Goal: Find specific page/section: Find specific page/section

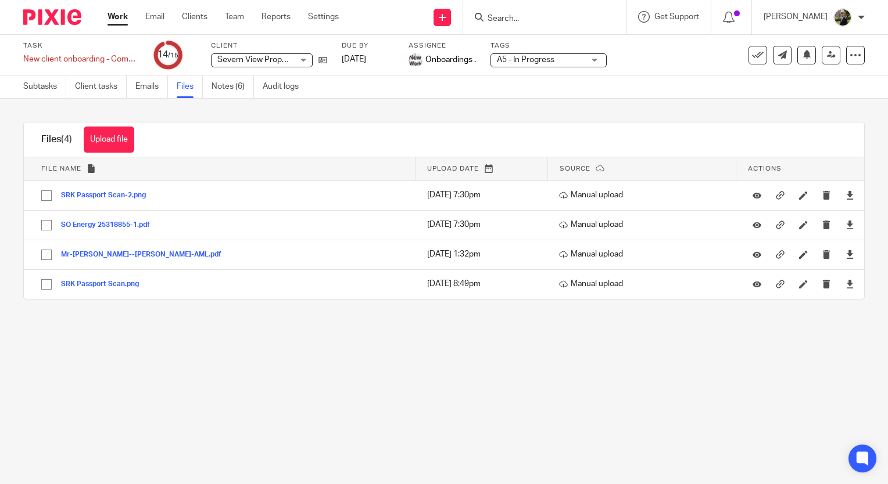
click at [527, 14] on input "Search" at bounding box center [538, 19] width 105 height 10
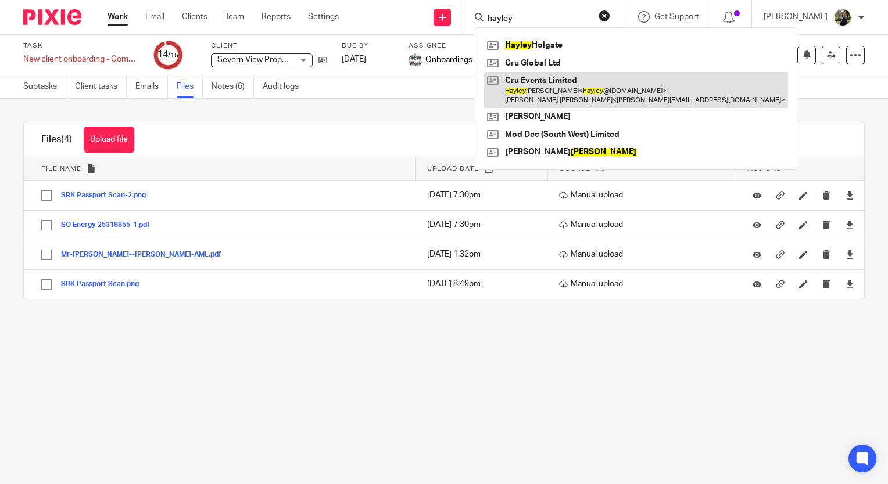
type input "hayley"
click at [550, 82] on link at bounding box center [636, 90] width 304 height 36
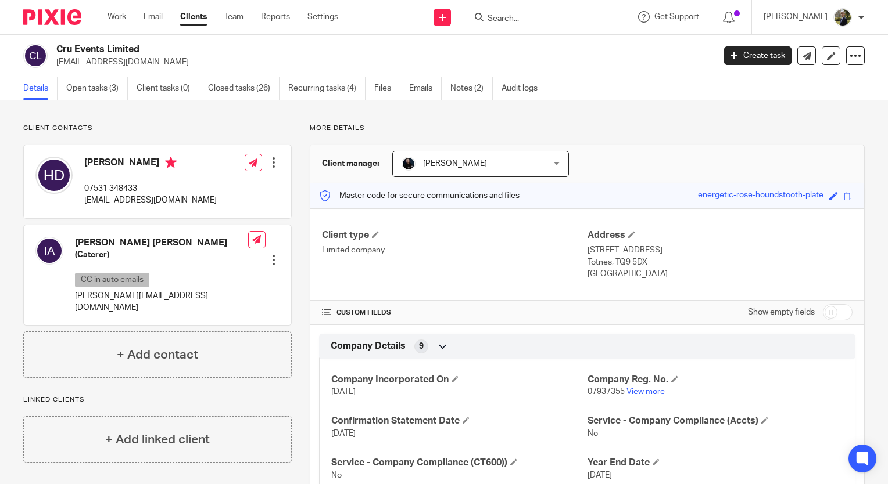
click at [529, 19] on input "Search" at bounding box center [538, 19] width 105 height 10
type input "dermaes"
click at [551, 49] on link at bounding box center [556, 45] width 144 height 17
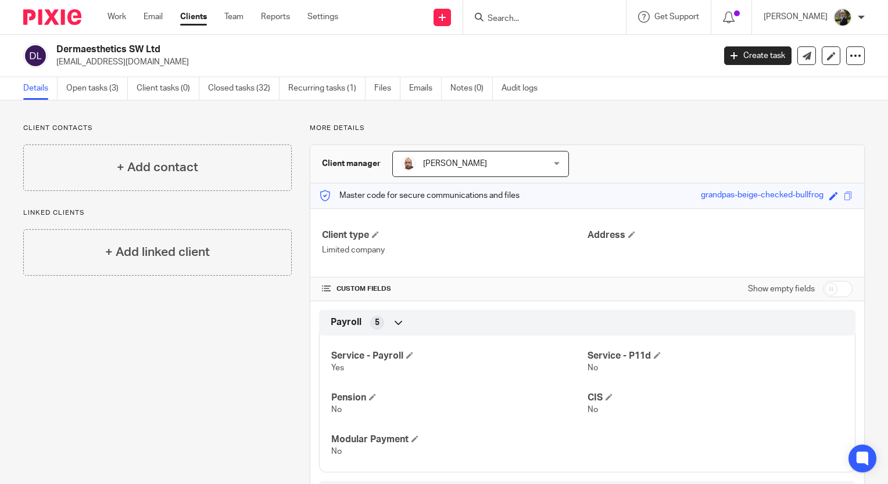
drag, startPoint x: 526, startPoint y: 10, endPoint x: 525, endPoint y: 24, distance: 14.0
click at [525, 24] on form at bounding box center [548, 17] width 124 height 15
click at [525, 22] on input "Search" at bounding box center [538, 19] width 105 height 10
click at [549, 17] on input "Search" at bounding box center [538, 19] width 105 height 10
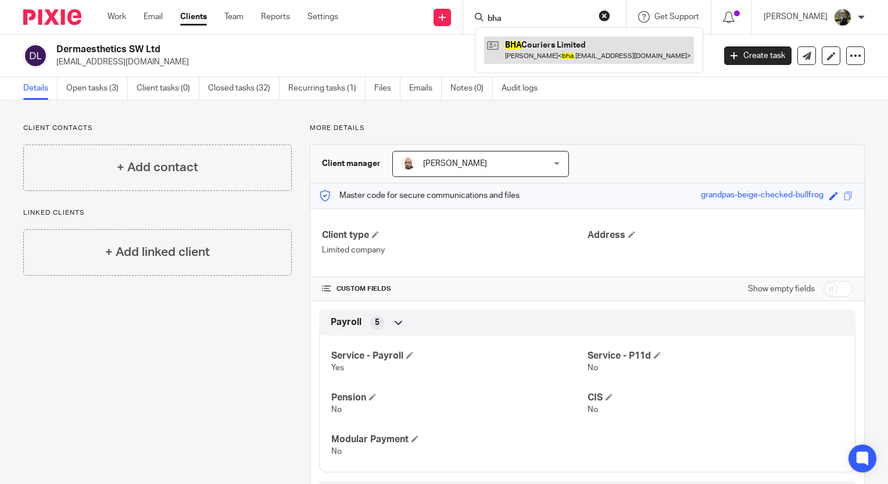
type input "bha"
click at [560, 50] on link at bounding box center [589, 50] width 210 height 27
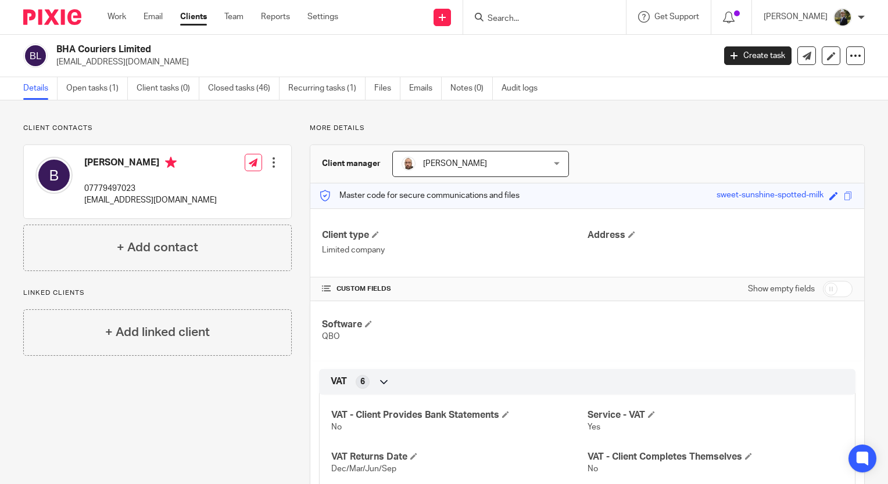
click at [558, 17] on input "Search" at bounding box center [538, 19] width 105 height 10
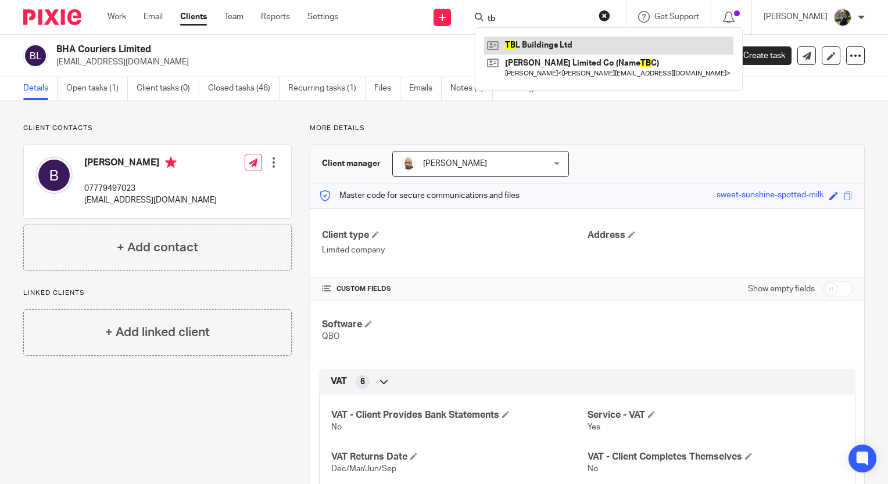
type input "tb"
click at [544, 43] on link at bounding box center [608, 45] width 249 height 17
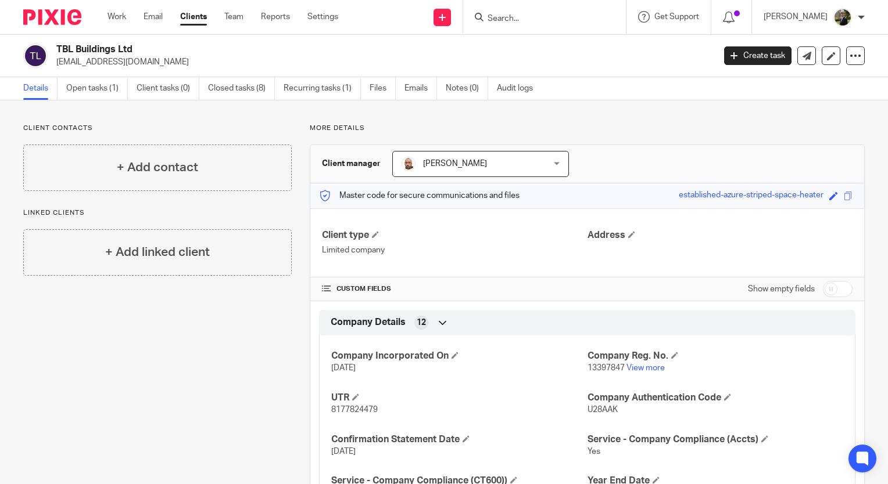
click at [95, 314] on div "Client contacts + Add contact Linked clients + Add linked client" at bounding box center [148, 366] width 286 height 484
